Goal: Task Accomplishment & Management: Manage account settings

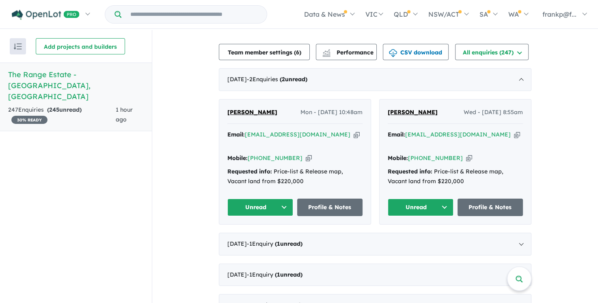
scroll to position [244, 0]
drag, startPoint x: 405, startPoint y: 113, endPoint x: 390, endPoint y: 106, distance: 16.0
click at [390, 106] on div "Maggie sun Wed - 20/08/2025, 8:55am Email: ma.yma@hotmail.com Copied! Mobile: +…" at bounding box center [456, 162] width 152 height 125
click at [276, 199] on button "Unread" at bounding box center [260, 207] width 66 height 17
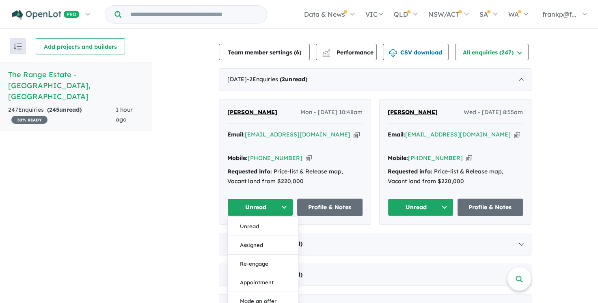
click at [276, 199] on button "Unread" at bounding box center [260, 207] width 66 height 17
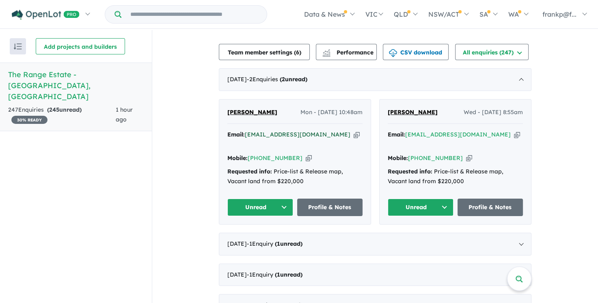
click at [280, 132] on a%20The%20Range%20Estate%20-%20Morwell"] "[EMAIL_ADDRESS][DOMAIN_NAME]" at bounding box center [298, 134] width 106 height 7
click at [442, 134] on a%20The%20Range%20Estate%20-%20Morwell"] "[EMAIL_ADDRESS][DOMAIN_NAME]" at bounding box center [458, 134] width 106 height 7
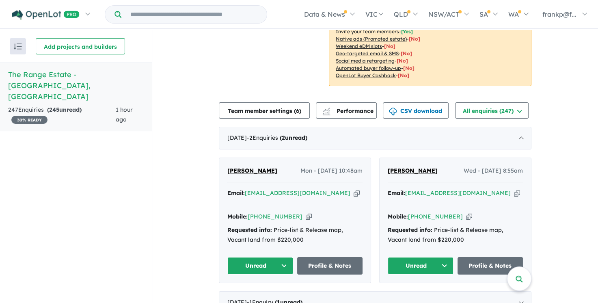
scroll to position [203, 0]
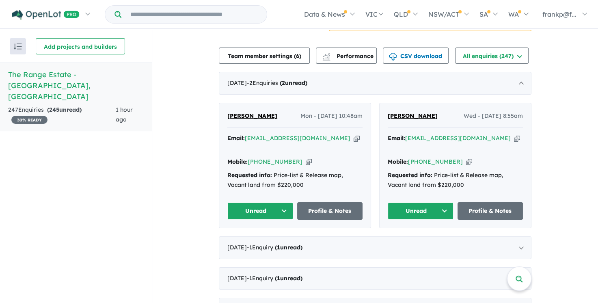
scroll to position [244, 0]
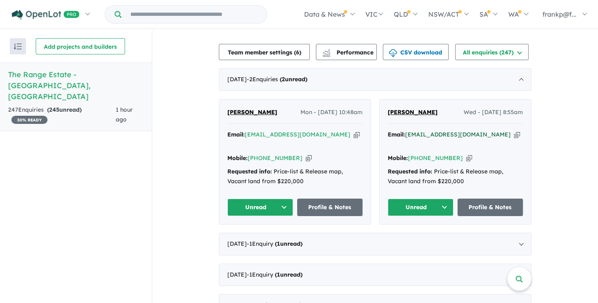
click at [435, 134] on a%20The%20Range%20Estate%20-%20Morwell"] "[EMAIL_ADDRESS][DOMAIN_NAME]" at bounding box center [458, 134] width 106 height 7
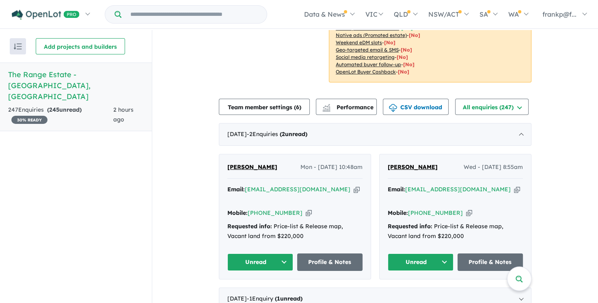
scroll to position [203, 0]
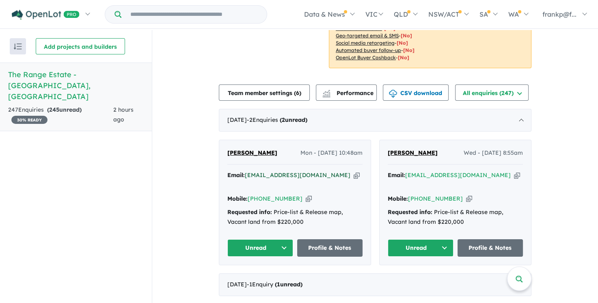
click at [281, 175] on a%20The%20Range%20Estate%20-%20Morwell"] "[EMAIL_ADDRESS][DOMAIN_NAME]" at bounding box center [298, 174] width 106 height 7
